Goal: Navigation & Orientation: Understand site structure

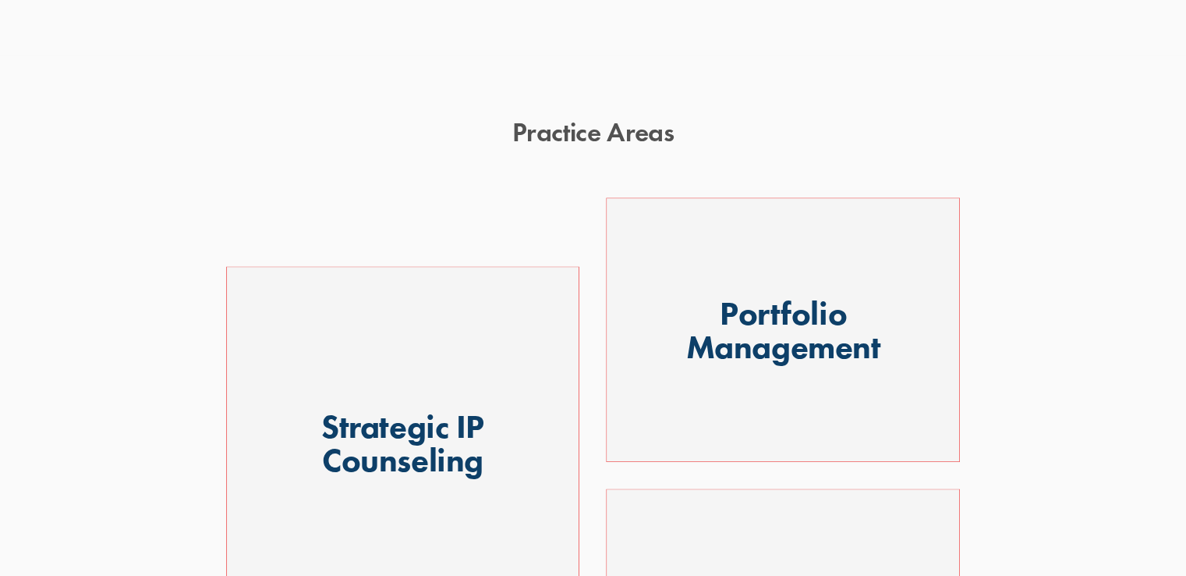
scroll to position [833, 0]
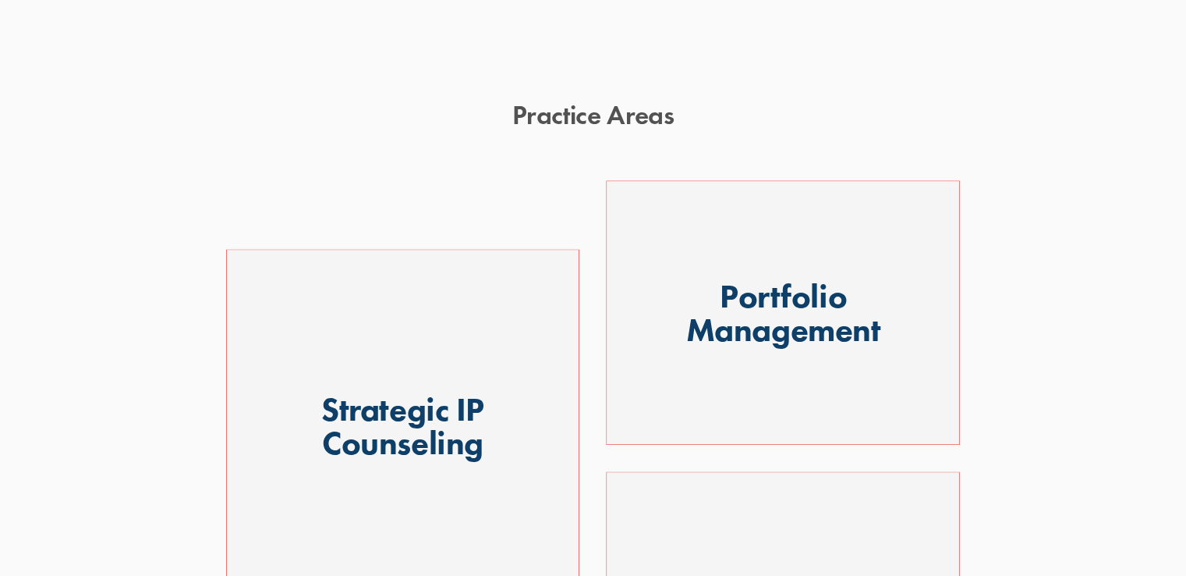
click at [792, 299] on div at bounding box center [783, 312] width 354 height 265
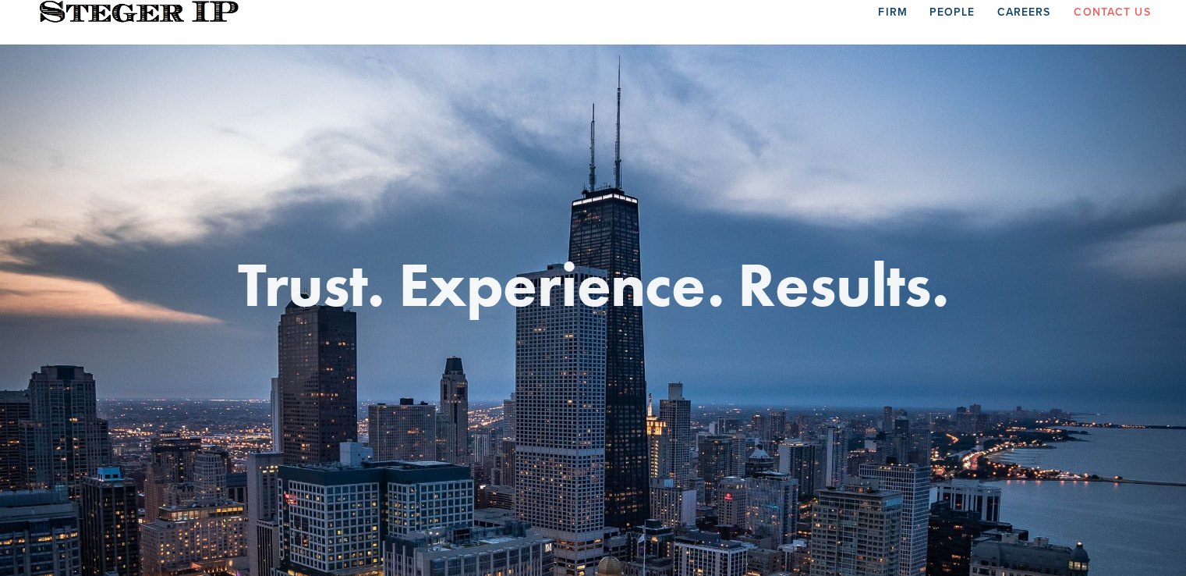
scroll to position [0, 0]
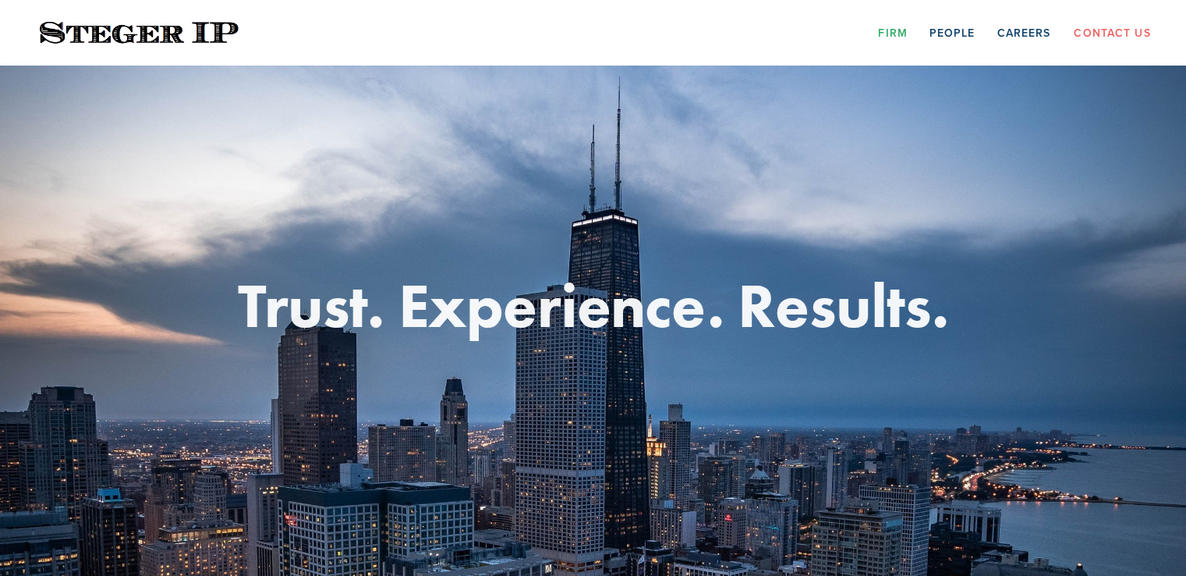
click at [898, 32] on link "Firm" at bounding box center [892, 32] width 29 height 24
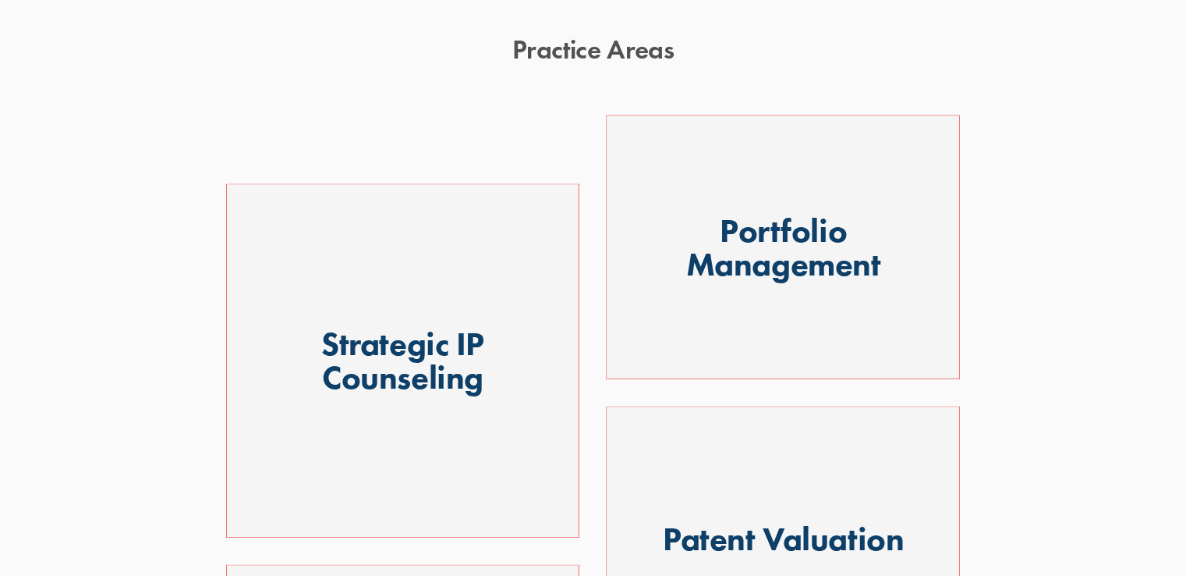
scroll to position [902, 0]
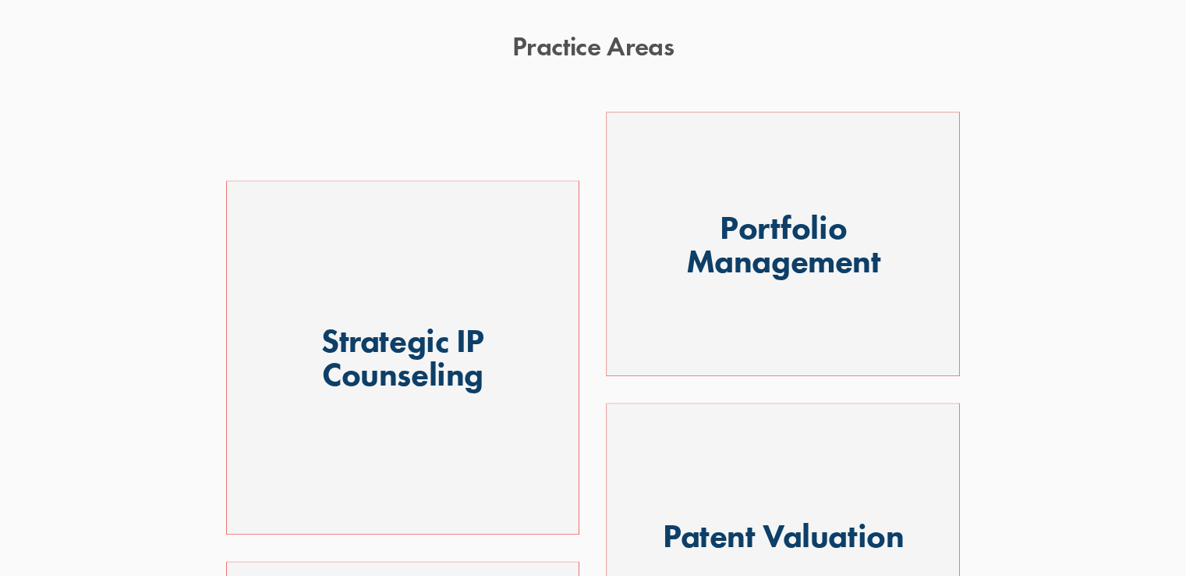
click at [769, 243] on div at bounding box center [783, 244] width 354 height 265
click at [338, 349] on div at bounding box center [403, 357] width 354 height 354
click at [685, 503] on div at bounding box center [783, 535] width 354 height 266
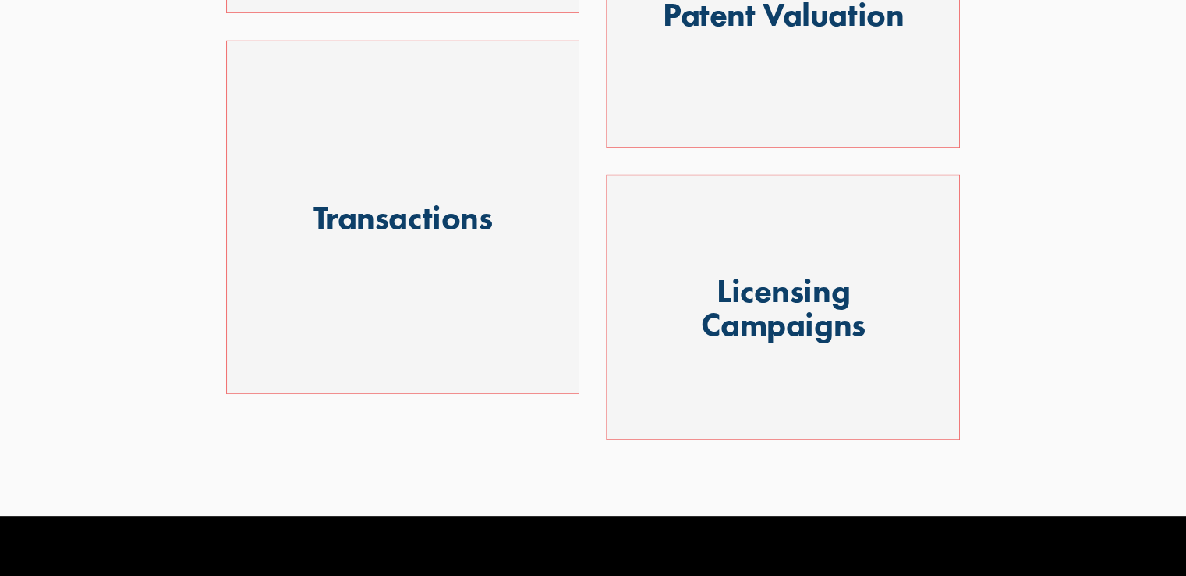
scroll to position [1432, 0]
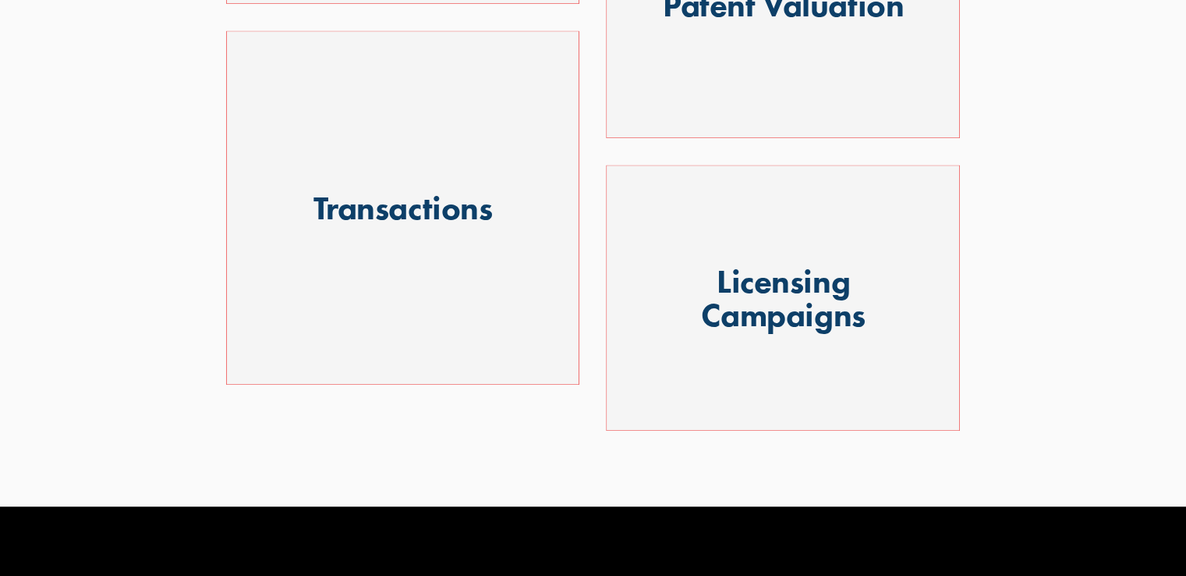
click at [416, 227] on div at bounding box center [403, 207] width 354 height 354
click at [660, 356] on div at bounding box center [783, 298] width 354 height 266
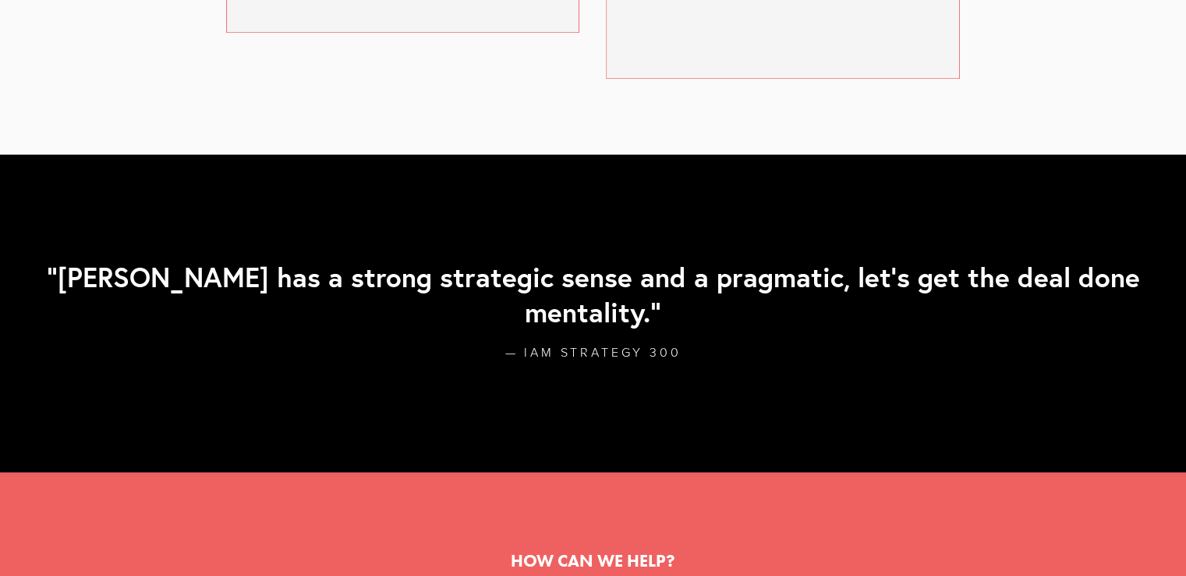
scroll to position [0, 0]
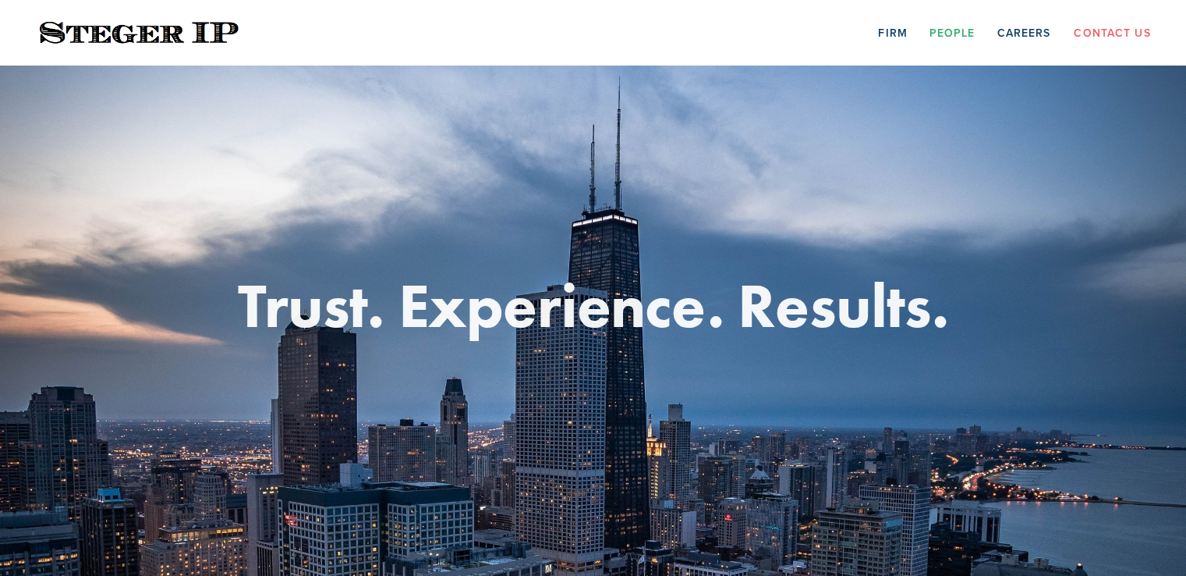
click at [944, 36] on link "People" at bounding box center [953, 32] width 46 height 24
click at [891, 30] on link "Firm" at bounding box center [892, 32] width 29 height 24
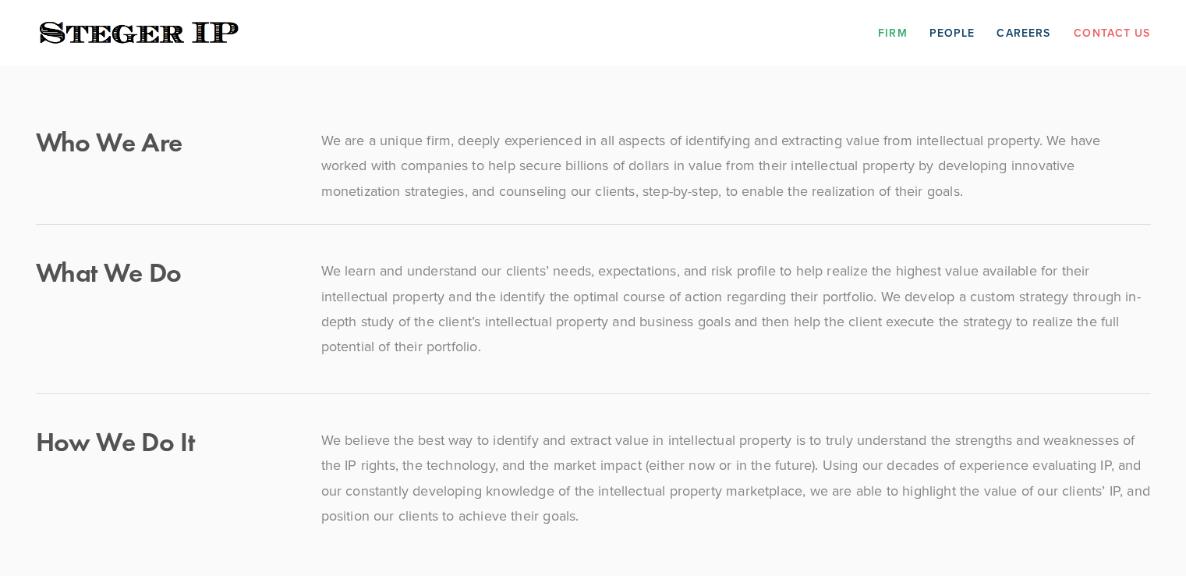
scroll to position [604, 0]
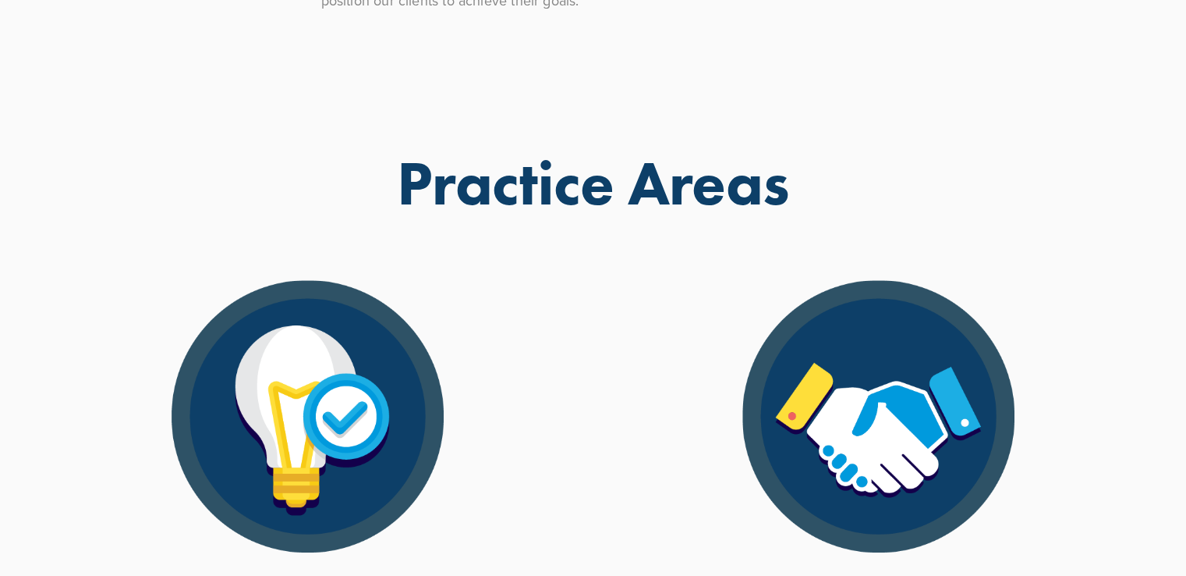
scroll to position [540, 0]
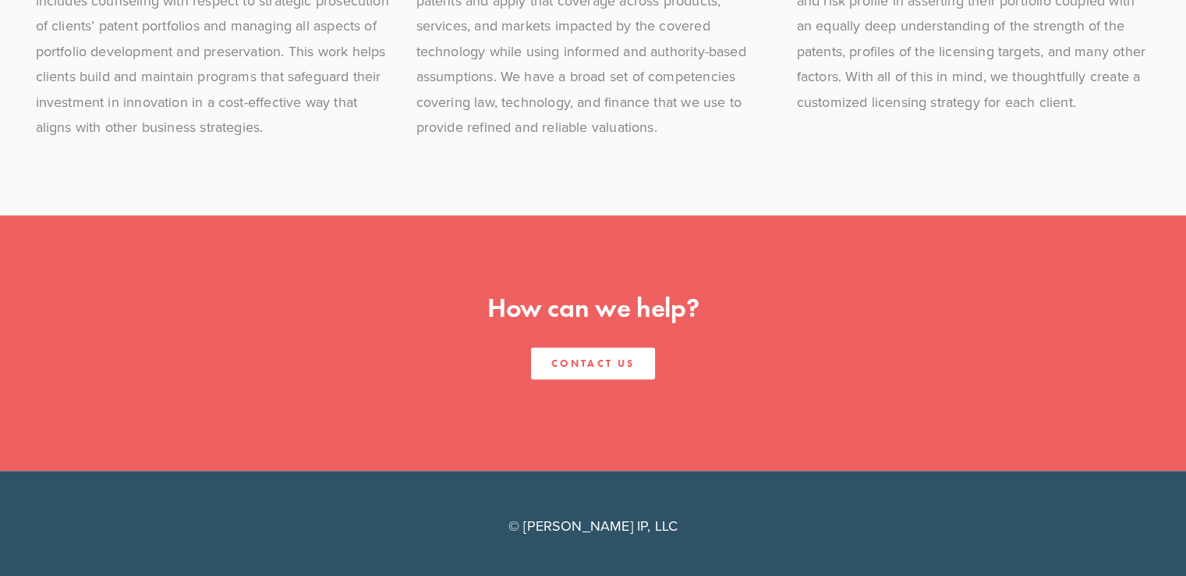
scroll to position [1643, 0]
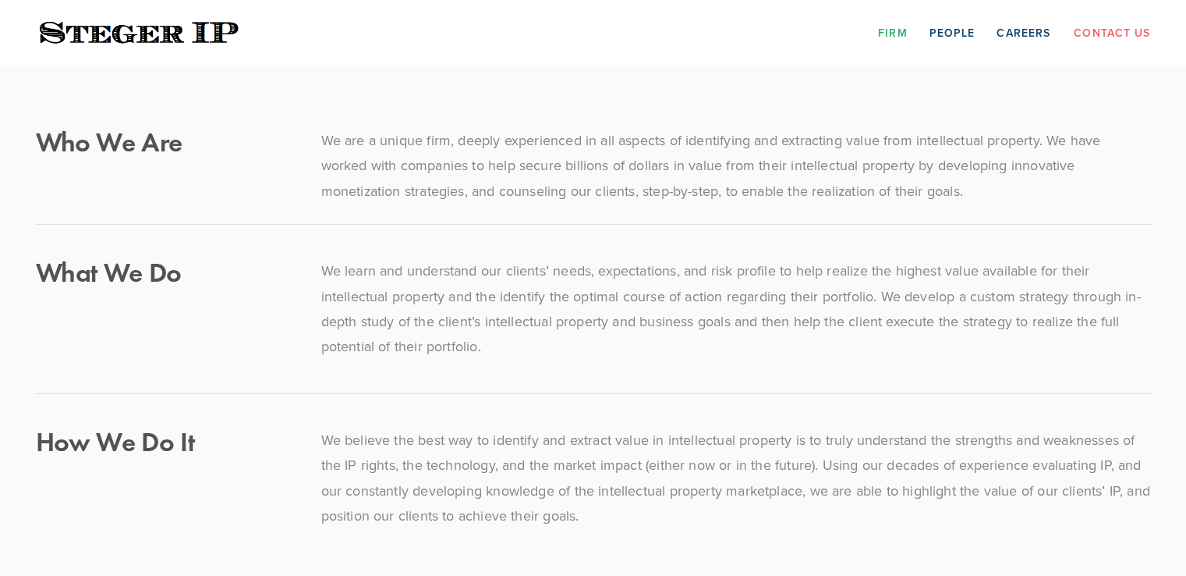
scroll to position [604, 0]
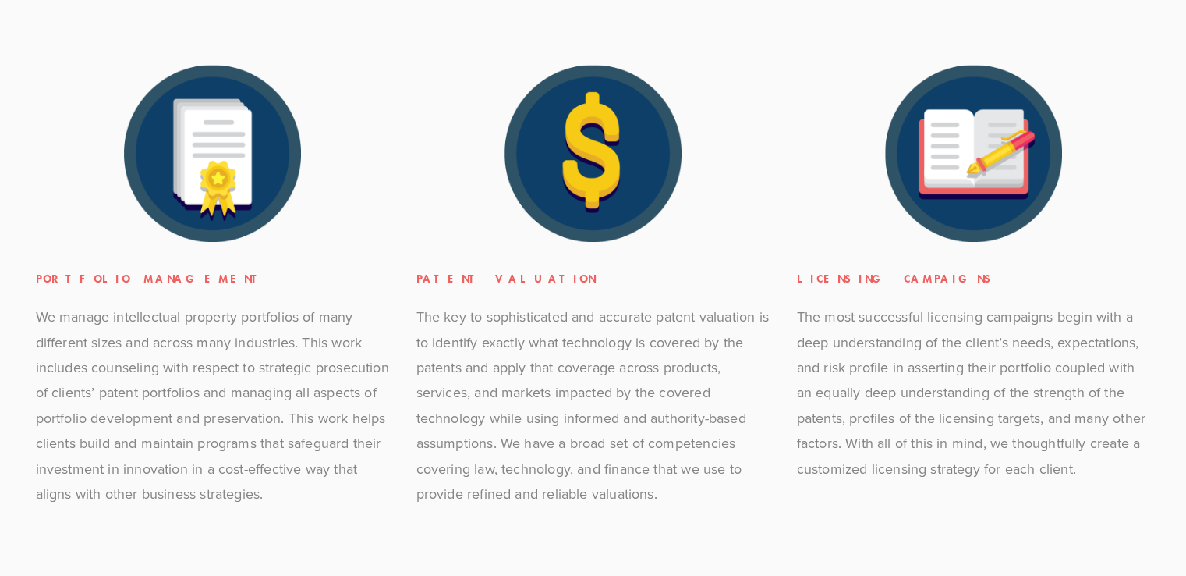
scroll to position [1252, 0]
